Goal: Obtain resource: Obtain resource

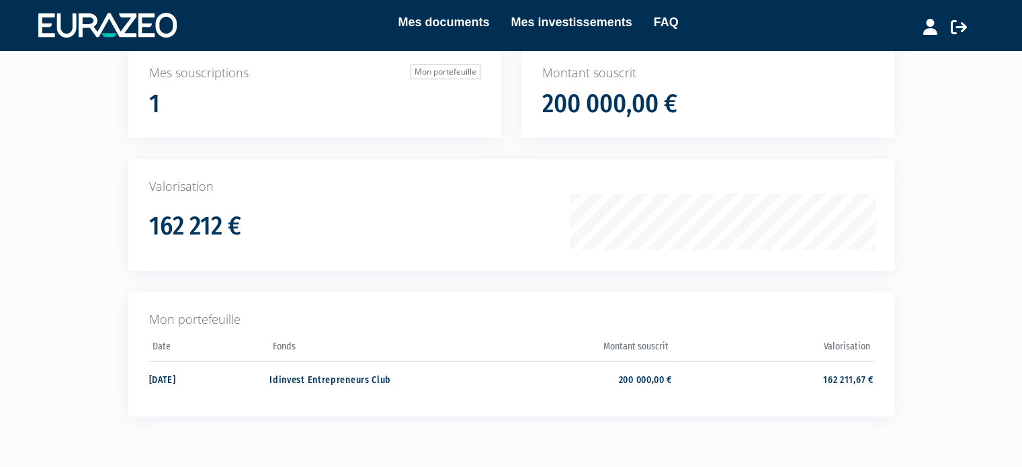
scroll to position [134, 0]
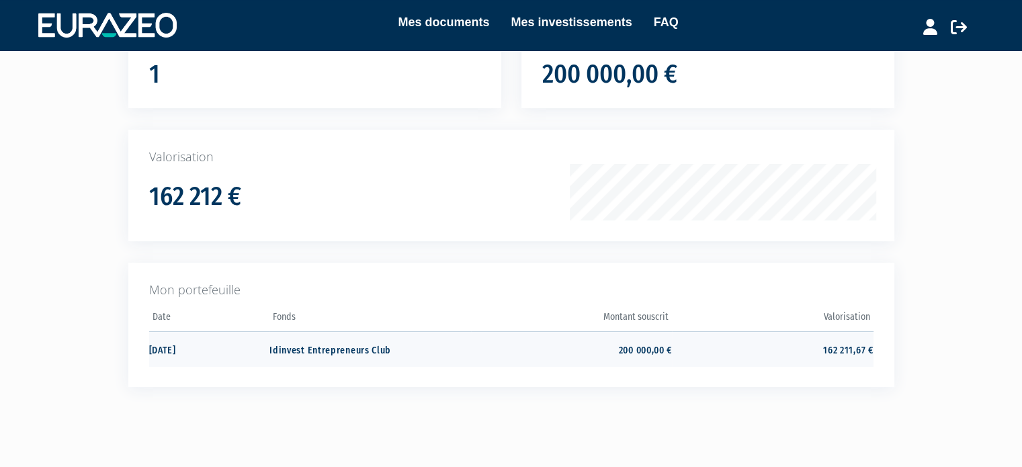
click at [314, 344] on td "Idinvest Entrepreneurs Club" at bounding box center [369, 349] width 201 height 36
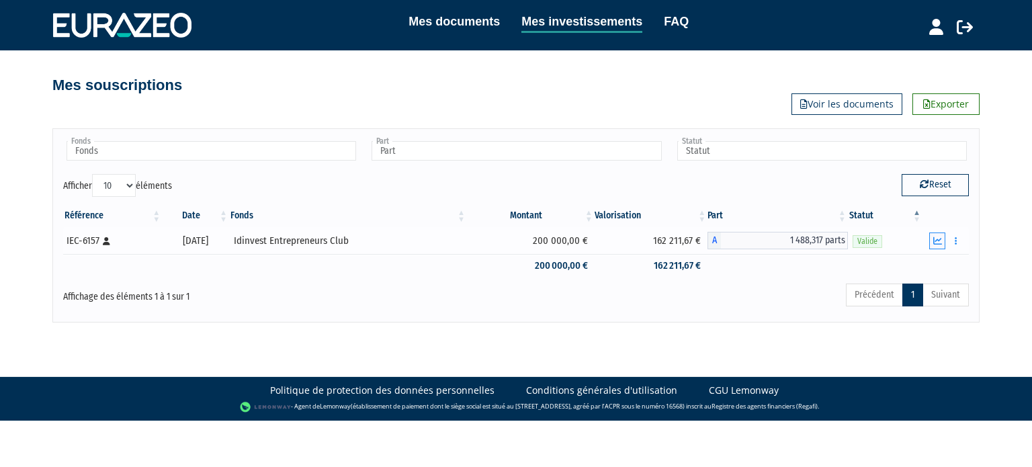
click at [935, 237] on icon "button" at bounding box center [937, 241] width 9 height 9
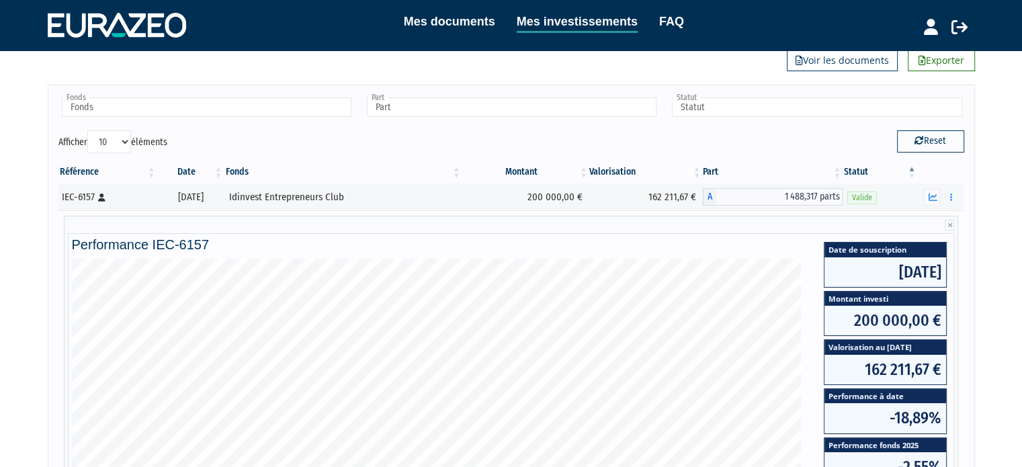
scroll to position [67, 0]
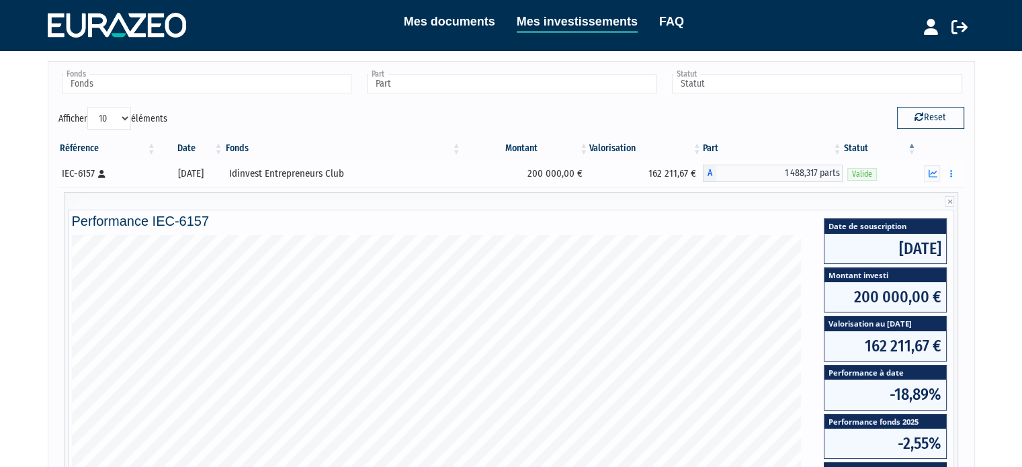
click at [81, 173] on div "IEC-6157 [Français] Personne physique" at bounding box center [107, 174] width 91 height 14
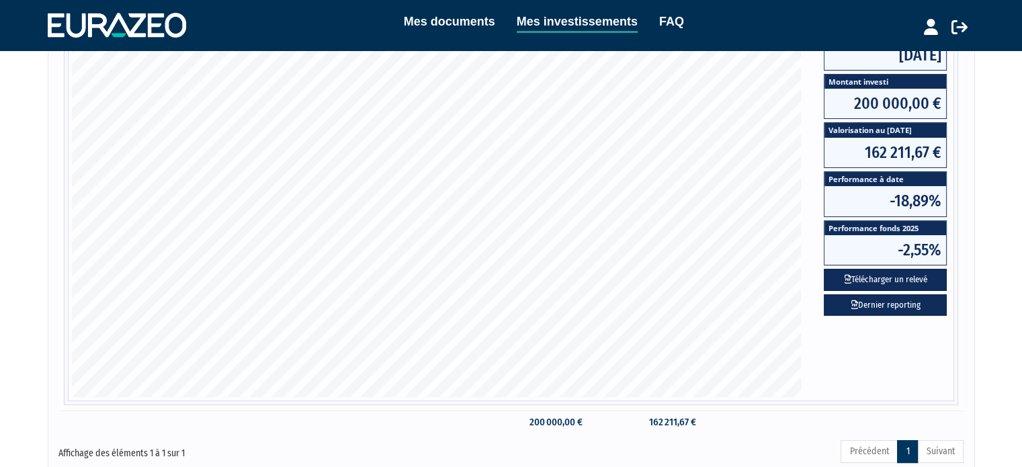
scroll to position [269, 0]
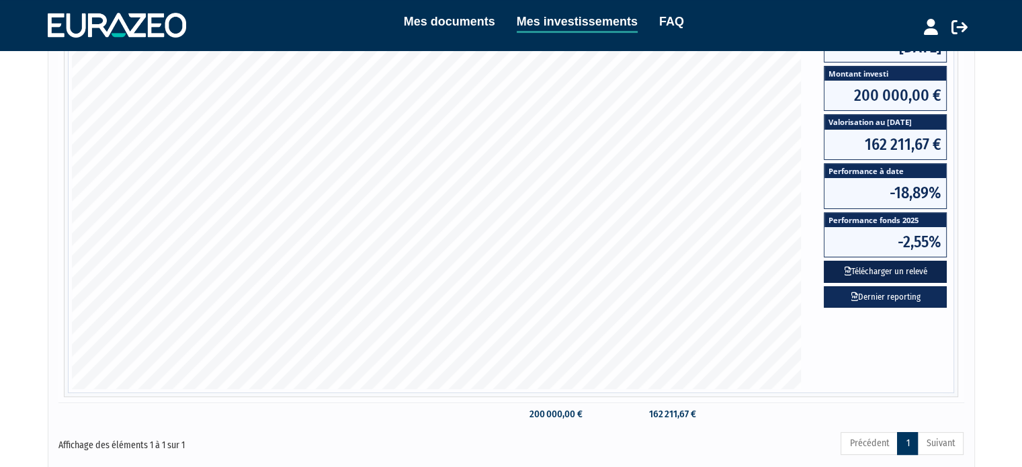
click at [898, 271] on button "Télécharger un relevé" at bounding box center [885, 272] width 123 height 22
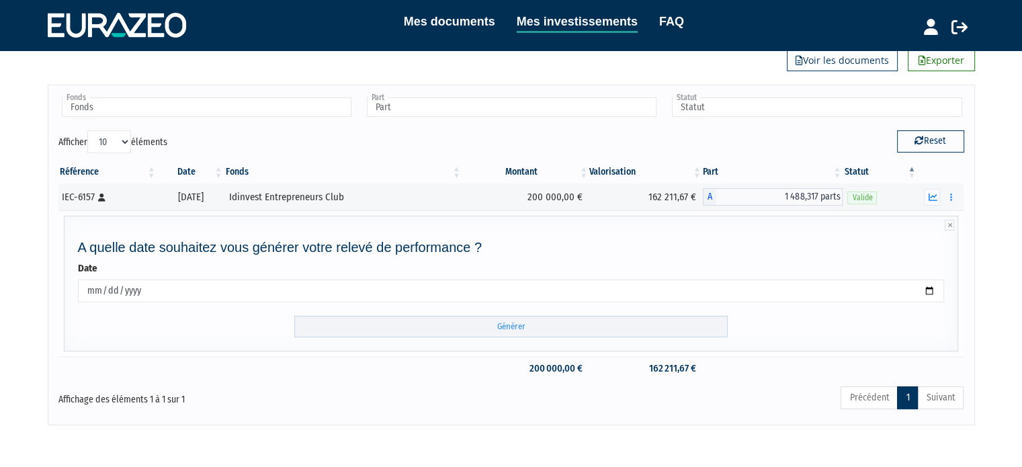
scroll to position [97, 0]
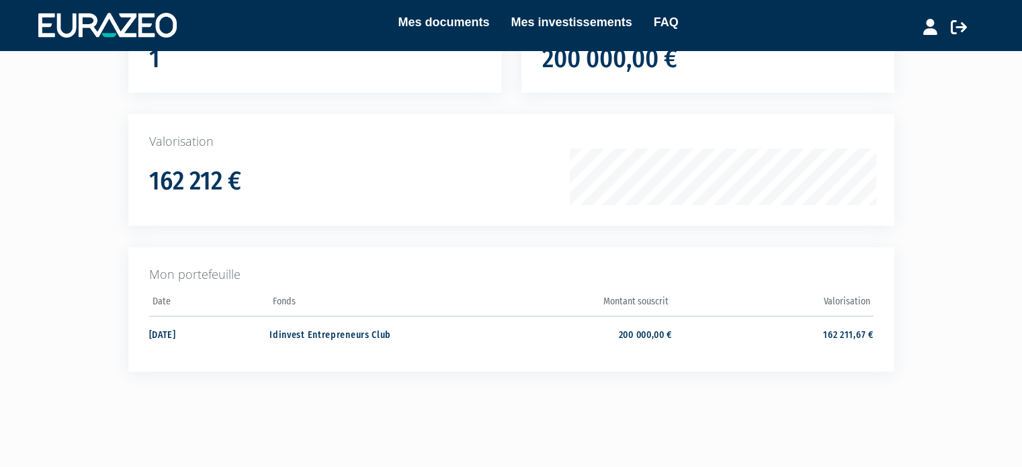
scroll to position [199, 0]
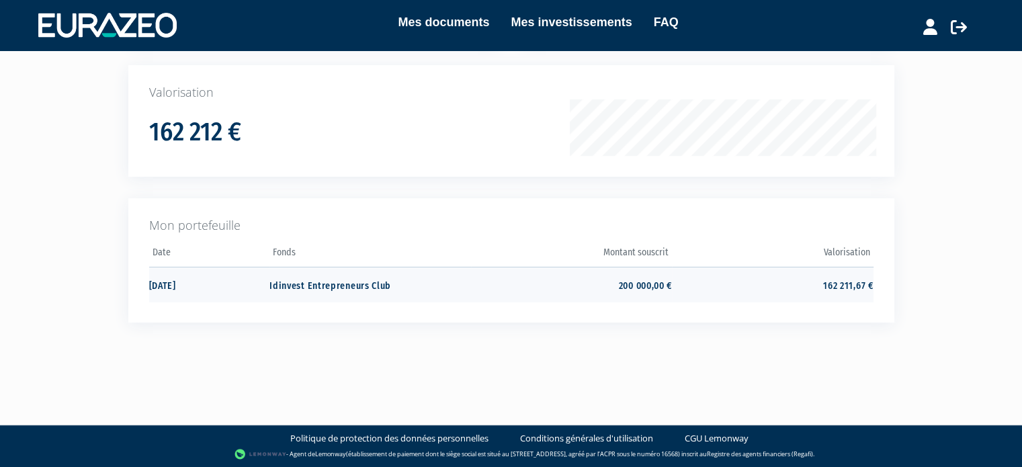
click at [169, 282] on td "[DATE]" at bounding box center [209, 285] width 121 height 36
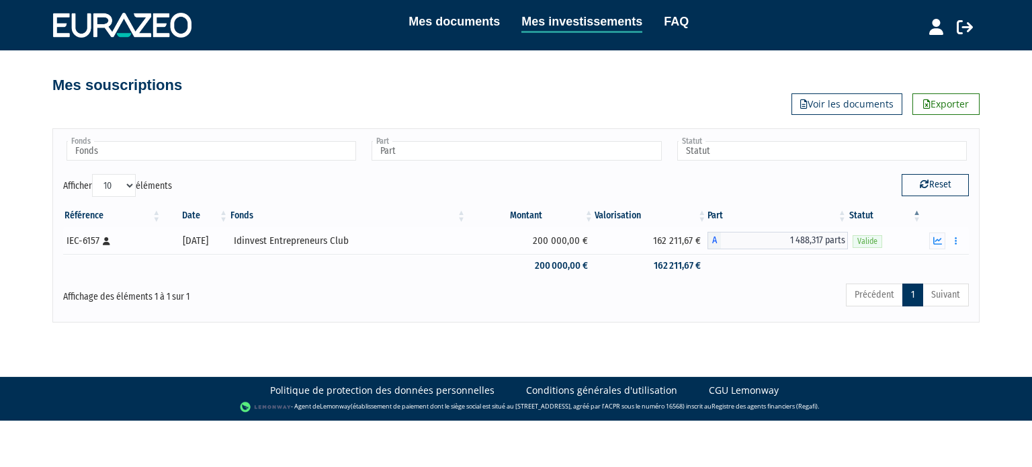
click at [274, 239] on div "Idinvest Entrepreneurs Club" at bounding box center [348, 241] width 228 height 14
click at [312, 241] on div "Idinvest Entrepreneurs Club" at bounding box center [348, 241] width 228 height 14
click at [101, 239] on div "IEC-6157 [Français] Personne physique" at bounding box center [112, 241] width 91 height 14
drag, startPoint x: 206, startPoint y: 236, endPoint x: 242, endPoint y: 236, distance: 35.6
click at [211, 236] on div "31/12/2021" at bounding box center [196, 241] width 58 height 14
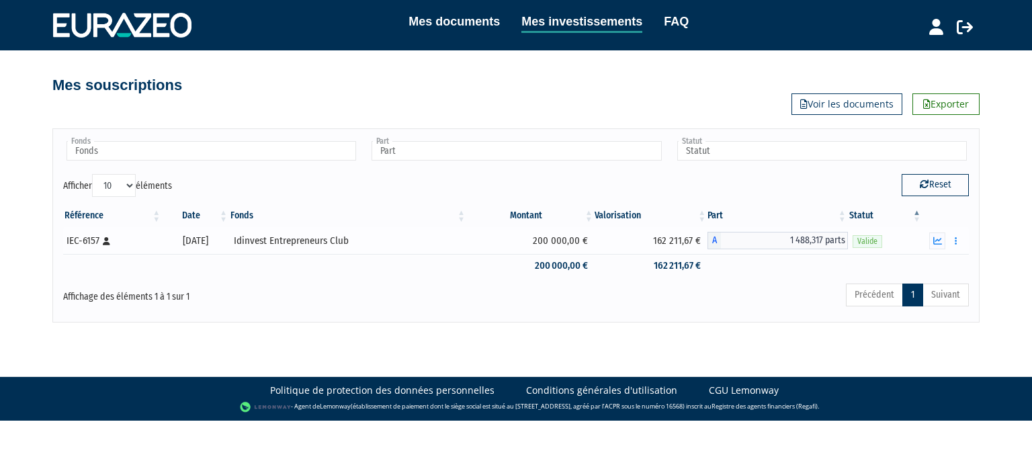
click at [876, 246] on span "Valide" at bounding box center [868, 241] width 30 height 13
click at [873, 243] on span "Valide" at bounding box center [868, 241] width 30 height 13
click at [941, 240] on icon "button" at bounding box center [937, 241] width 9 height 9
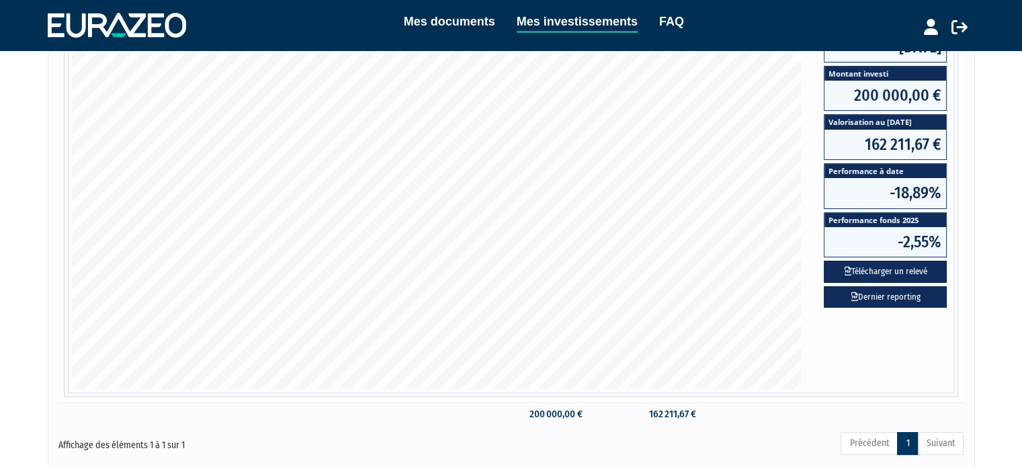
scroll to position [368, 0]
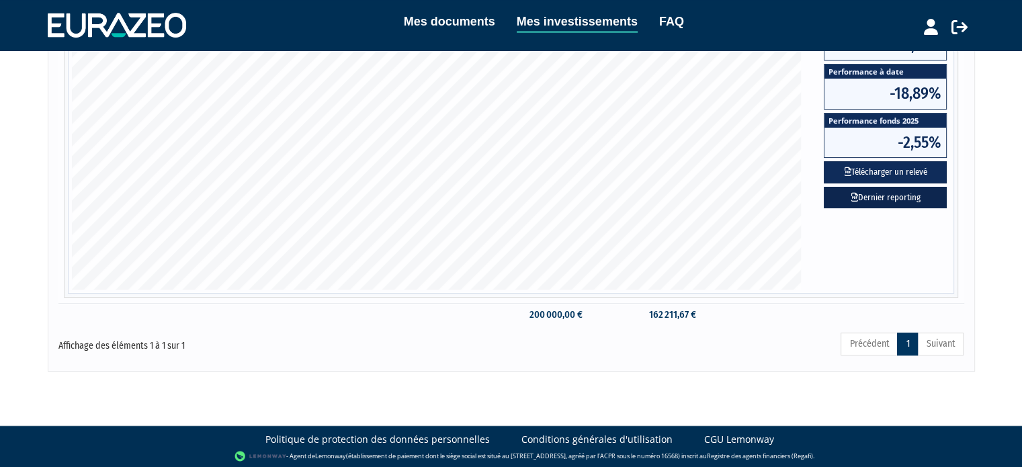
click at [885, 198] on link "Dernier reporting" at bounding box center [885, 198] width 123 height 22
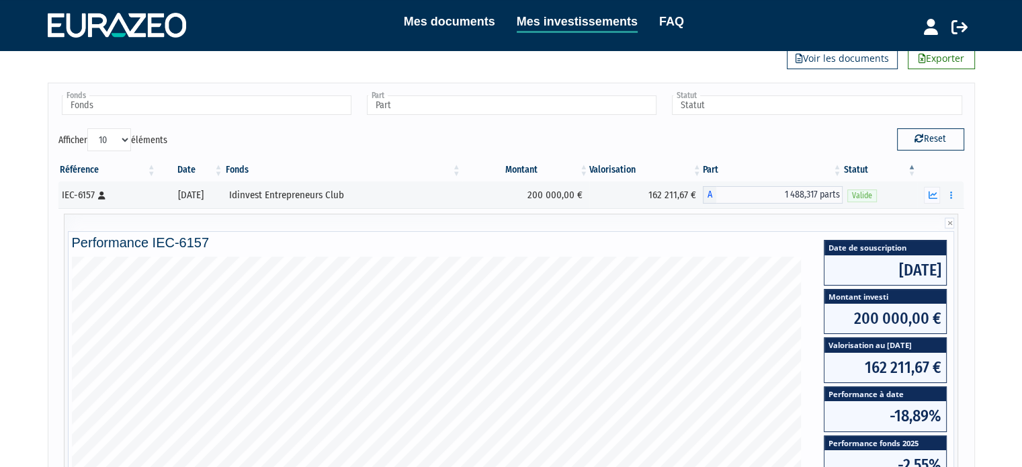
scroll to position [0, 0]
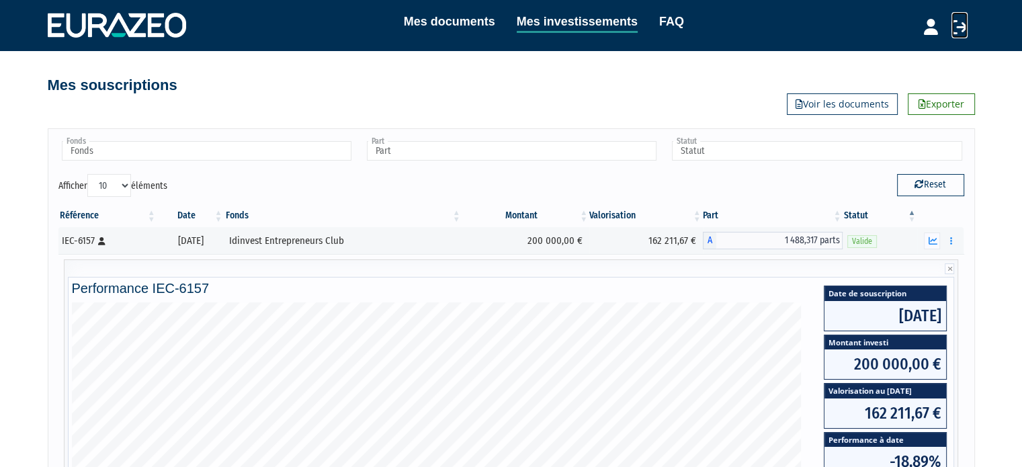
click at [956, 31] on icon at bounding box center [959, 27] width 16 height 16
